Goal: Task Accomplishment & Management: Complete application form

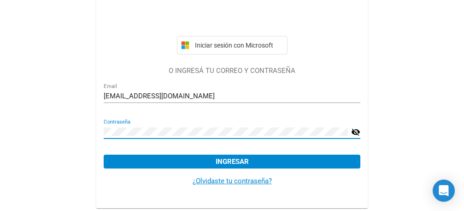
scroll to position [98, 0]
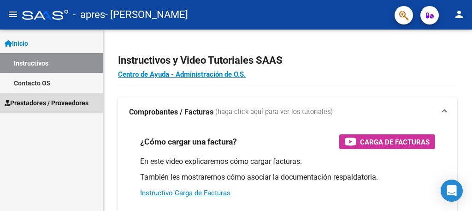
click at [76, 102] on span "Prestadores / Proveedores" at bounding box center [47, 103] width 84 height 10
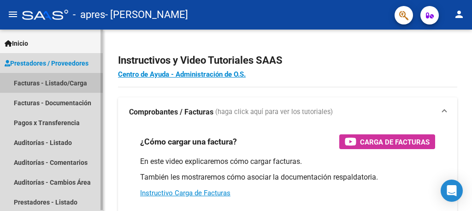
click at [73, 83] on link "Facturas - Listado/Carga" at bounding box center [51, 83] width 103 height 20
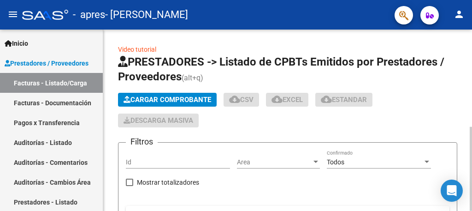
click at [182, 100] on span "Cargar Comprobante" at bounding box center [167, 99] width 88 height 8
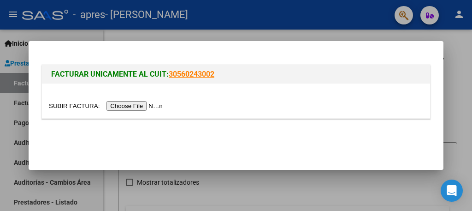
click at [147, 108] on input "file" at bounding box center [107, 106] width 117 height 10
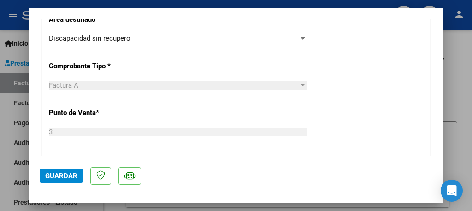
scroll to position [203, 0]
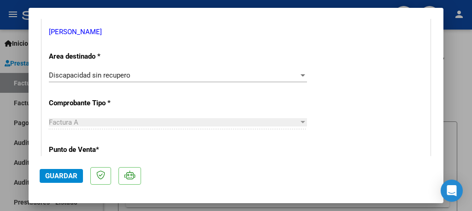
click at [300, 75] on div at bounding box center [302, 75] width 5 height 2
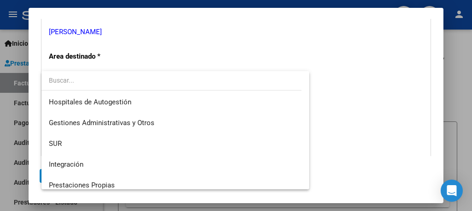
scroll to position [69, 0]
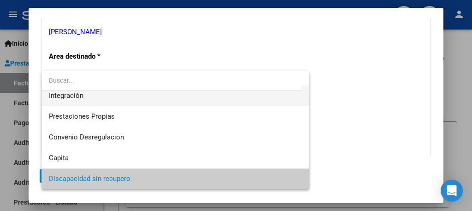
click at [242, 98] on span "Integración" at bounding box center [175, 95] width 253 height 21
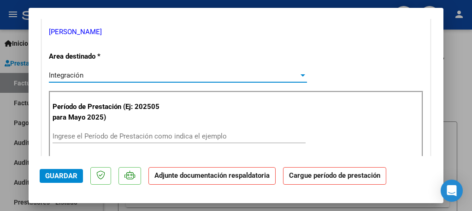
scroll to position [62, 0]
click at [178, 137] on input "Ingrese el Período de Prestación como indica el ejemplo" at bounding box center [179, 136] width 253 height 8
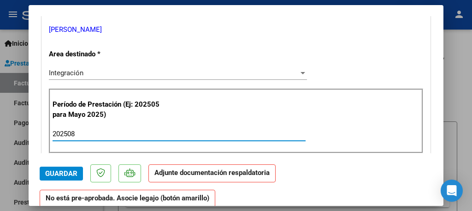
type input "202508"
click at [70, 168] on button "Guardar" at bounding box center [61, 173] width 43 height 14
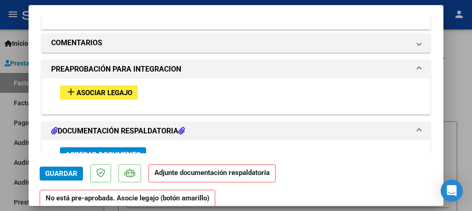
scroll to position [792, 0]
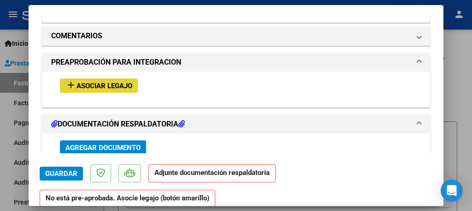
click at [100, 82] on span "Asociar Legajo" at bounding box center [104, 86] width 56 height 8
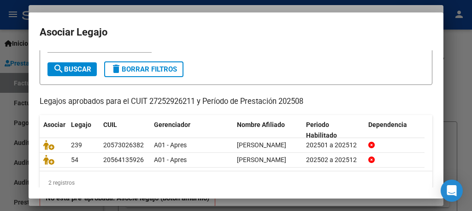
scroll to position [74, 0]
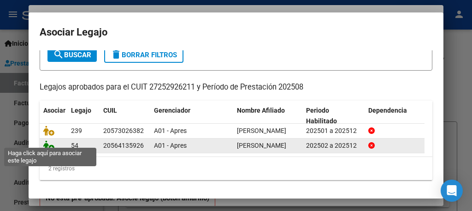
click at [50, 141] on icon at bounding box center [48, 145] width 11 height 10
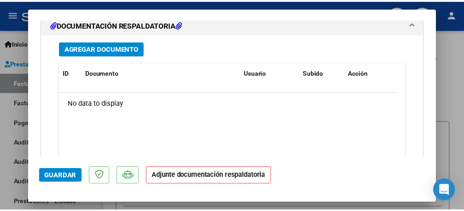
scroll to position [1019, 0]
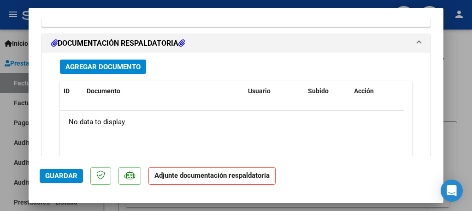
click at [120, 63] on span "Agregar Documento" at bounding box center [102, 67] width 75 height 8
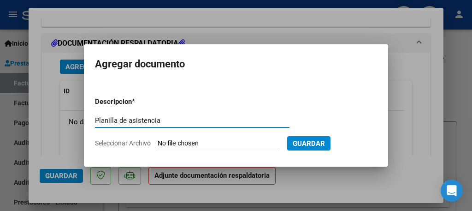
type input "Planilla de asistencia"
click at [185, 142] on input "Seleccionar Archivo" at bounding box center [219, 143] width 122 height 9
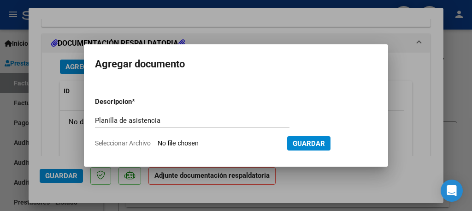
type input "C:\fakepath\Planilla [PERSON_NAME] ag fo.pdf"
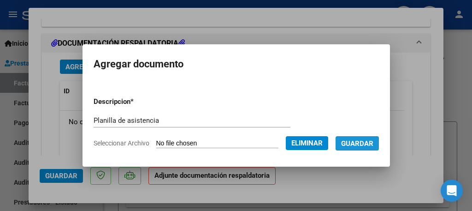
click at [355, 139] on span "Guardar" at bounding box center [357, 143] width 32 height 8
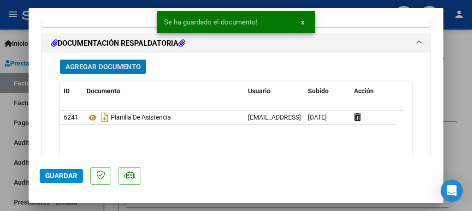
click at [62, 177] on span "Guardar" at bounding box center [61, 175] width 32 height 8
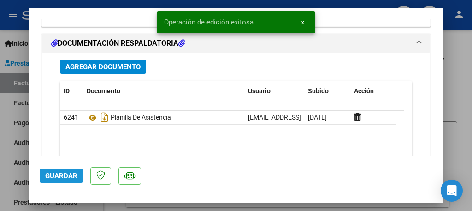
click at [63, 177] on span "Guardar" at bounding box center [61, 175] width 32 height 8
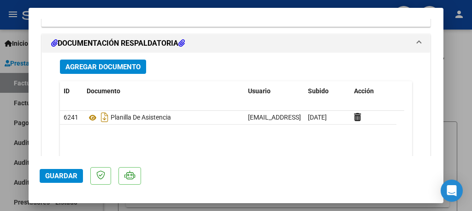
click at [459, 94] on div at bounding box center [236, 105] width 472 height 211
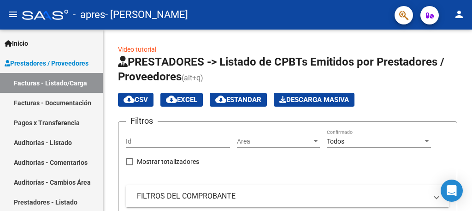
click at [459, 12] on mat-icon "person" at bounding box center [458, 14] width 11 height 11
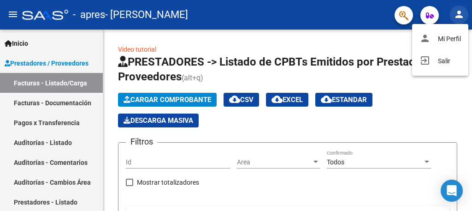
click at [447, 63] on button "exit_to_app Salir" at bounding box center [440, 61] width 56 height 22
